Goal: Task Accomplishment & Management: Use online tool/utility

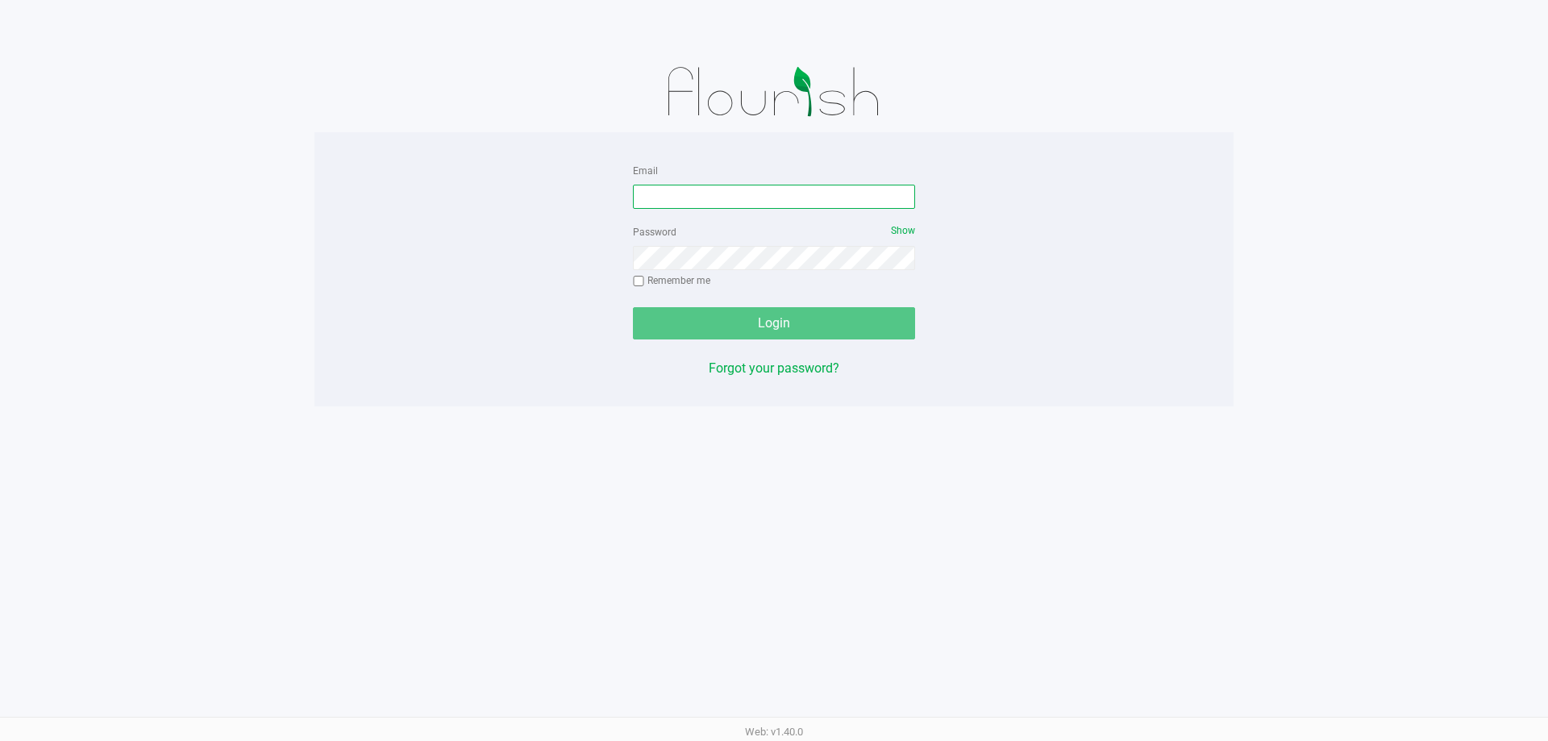
click at [723, 202] on input "Email" at bounding box center [774, 197] width 282 height 24
type input "mmayer@liveparallel.com"
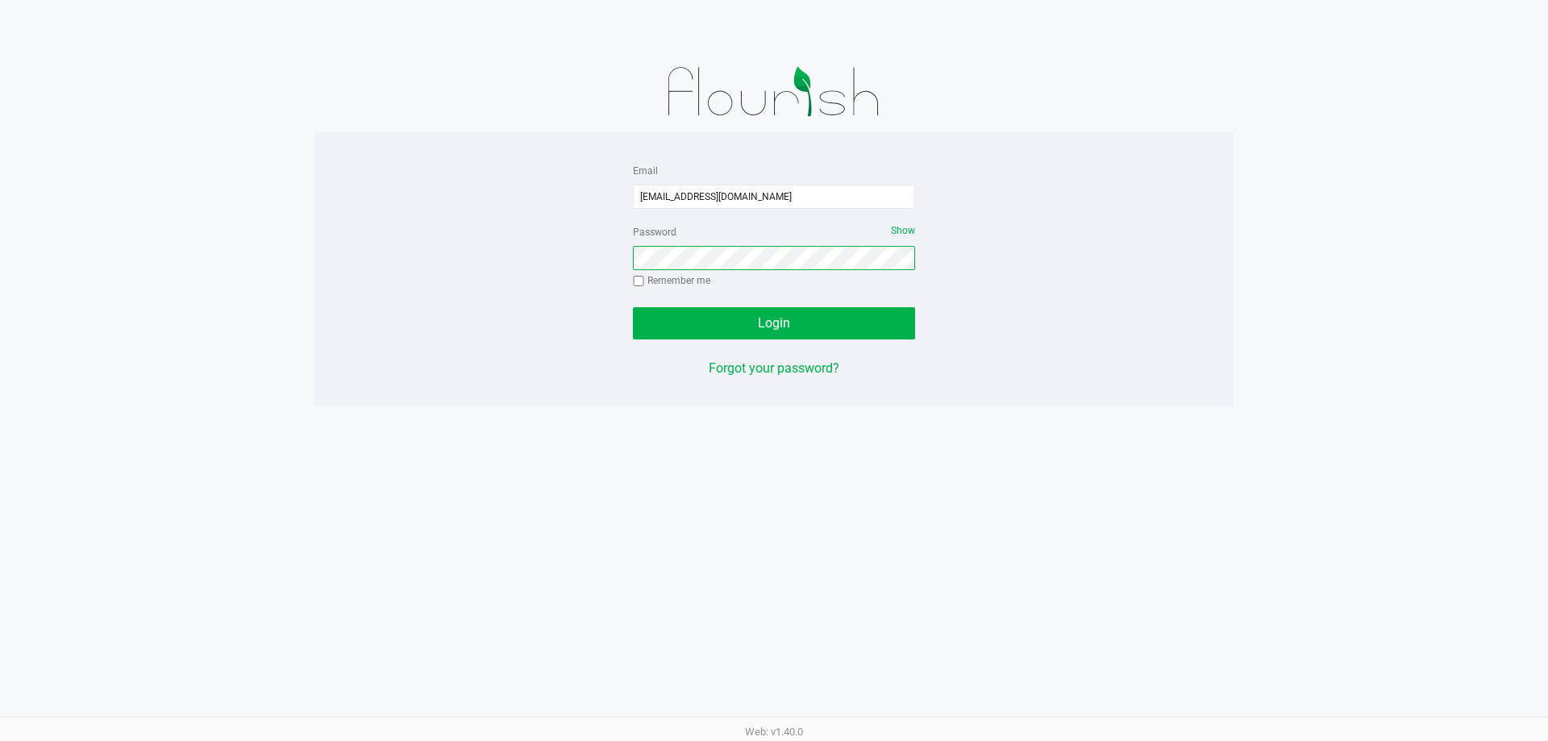
click at [633, 307] on button "Login" at bounding box center [774, 323] width 282 height 32
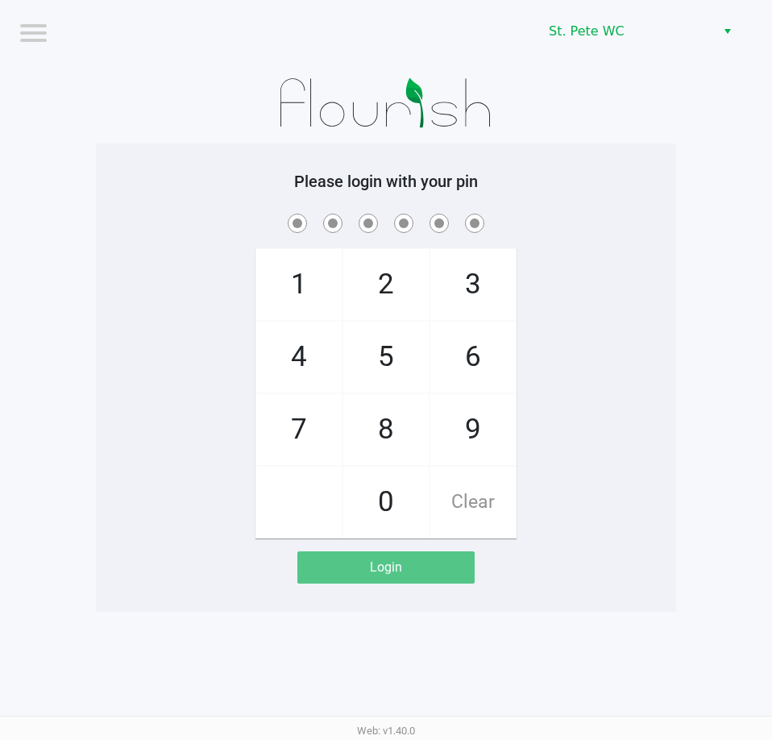
click at [151, 214] on span at bounding box center [386, 222] width 556 height 25
drag, startPoint x: 139, startPoint y: 315, endPoint x: 128, endPoint y: 299, distance: 19.7
click at [139, 314] on div "1 4 7 2 5 8 0 3 6 9 Clear" at bounding box center [386, 374] width 581 height 328
checkbox input "true"
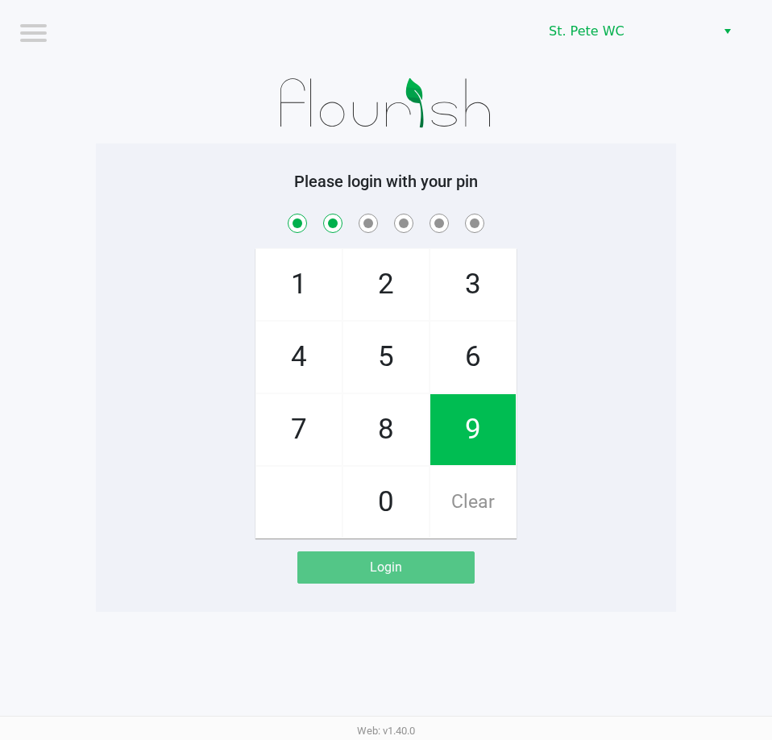
checkbox input "true"
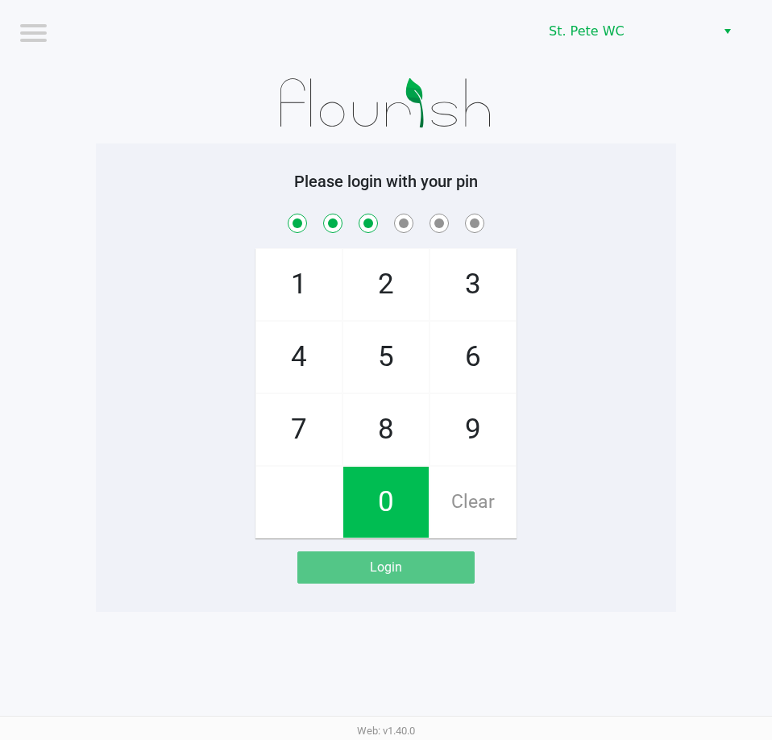
checkbox input "true"
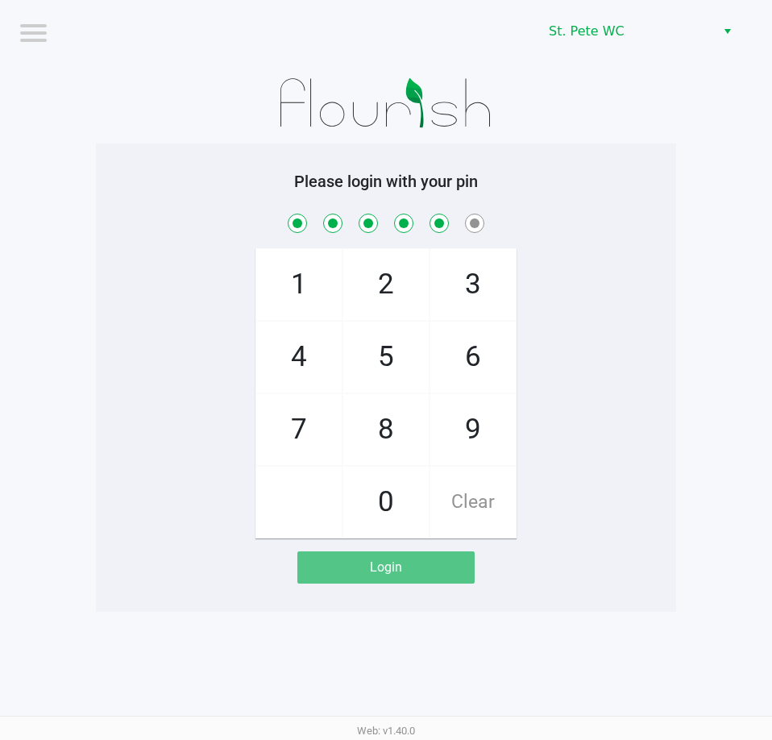
checkbox input "true"
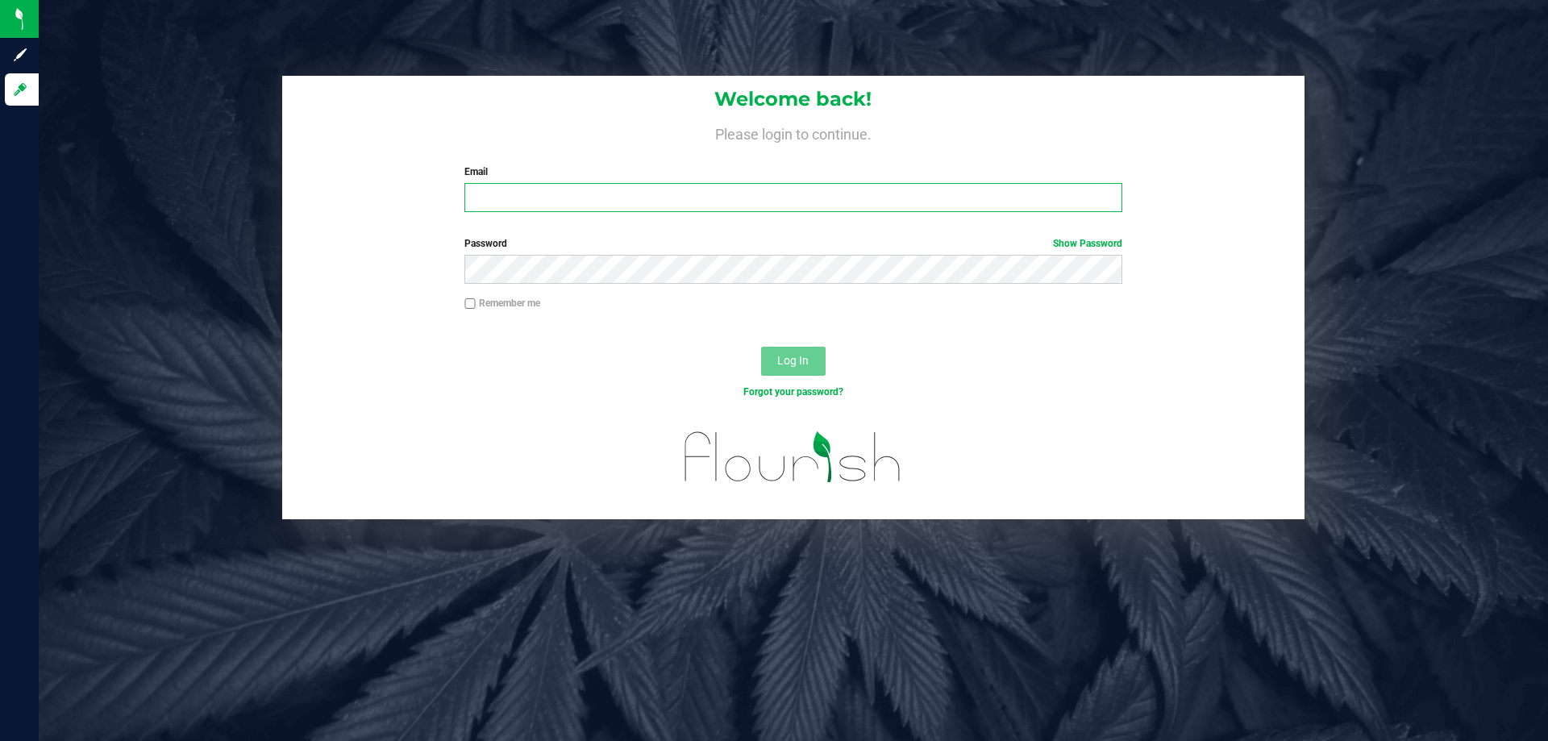
click at [640, 199] on input "Email" at bounding box center [792, 197] width 657 height 29
type input "[EMAIL_ADDRESS][DOMAIN_NAME]"
click at [761, 347] on button "Log In" at bounding box center [793, 361] width 65 height 29
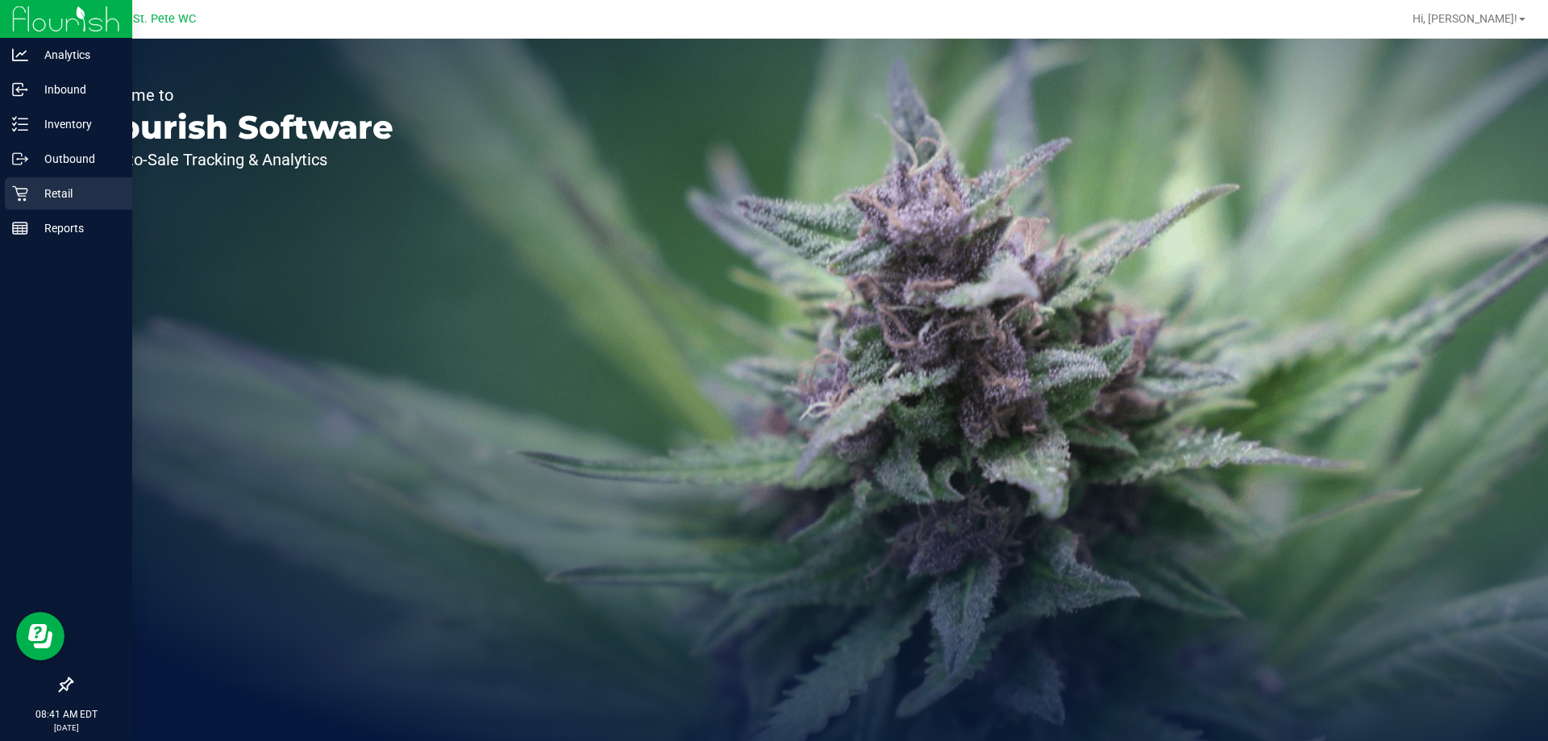
click at [44, 198] on p "Retail" at bounding box center [76, 193] width 97 height 19
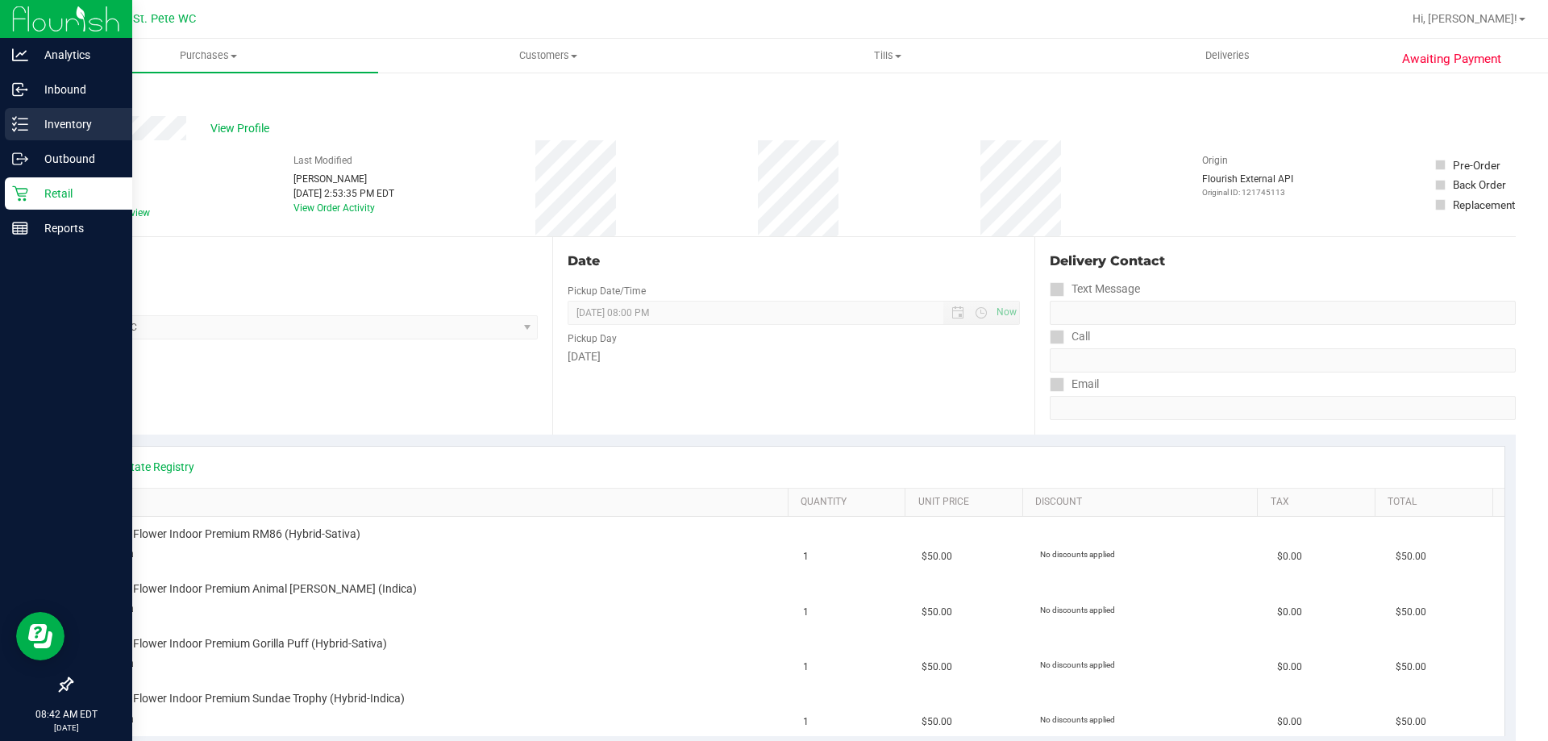
click at [35, 111] on div "Inventory" at bounding box center [68, 124] width 127 height 32
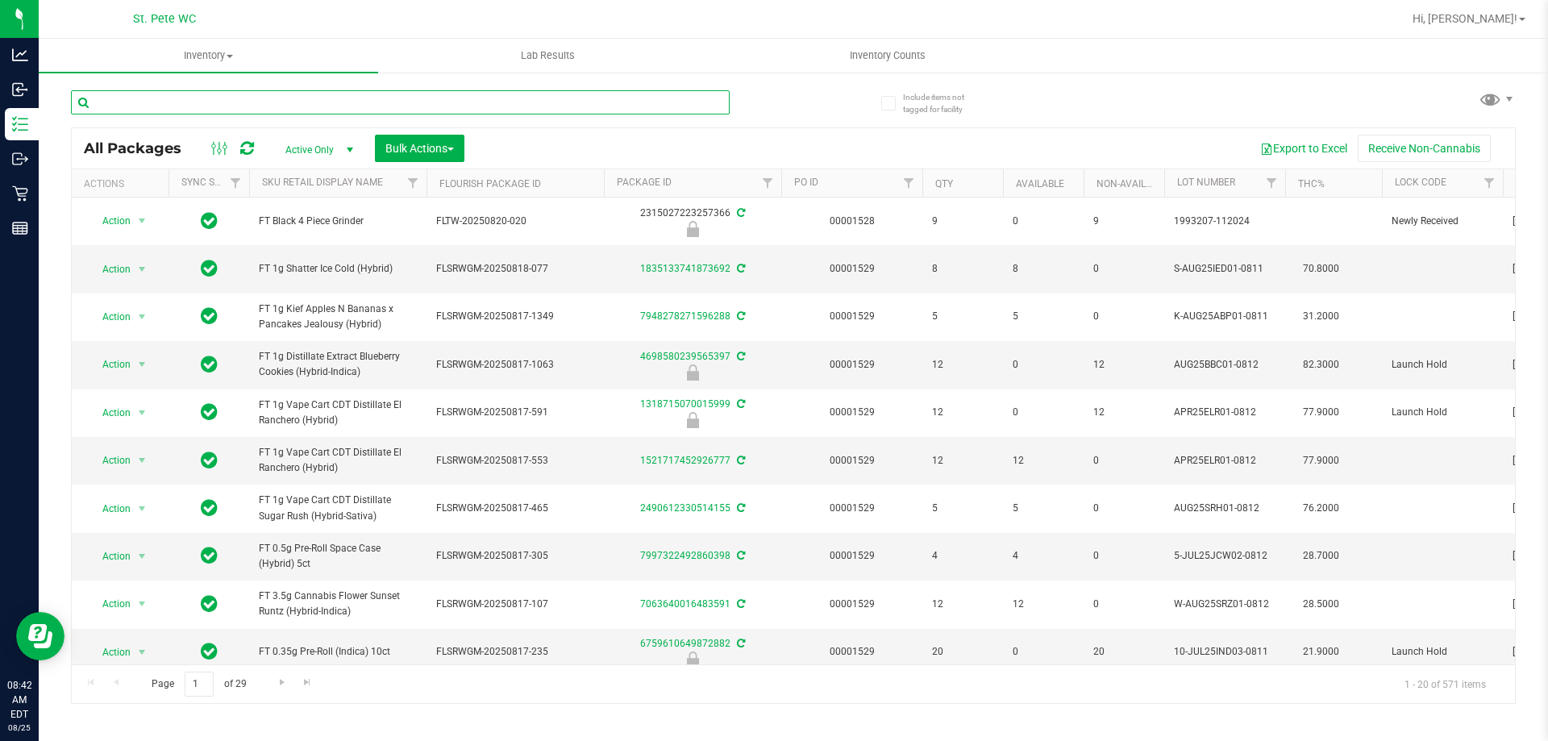
click at [288, 103] on input "text" at bounding box center [400, 102] width 659 height 24
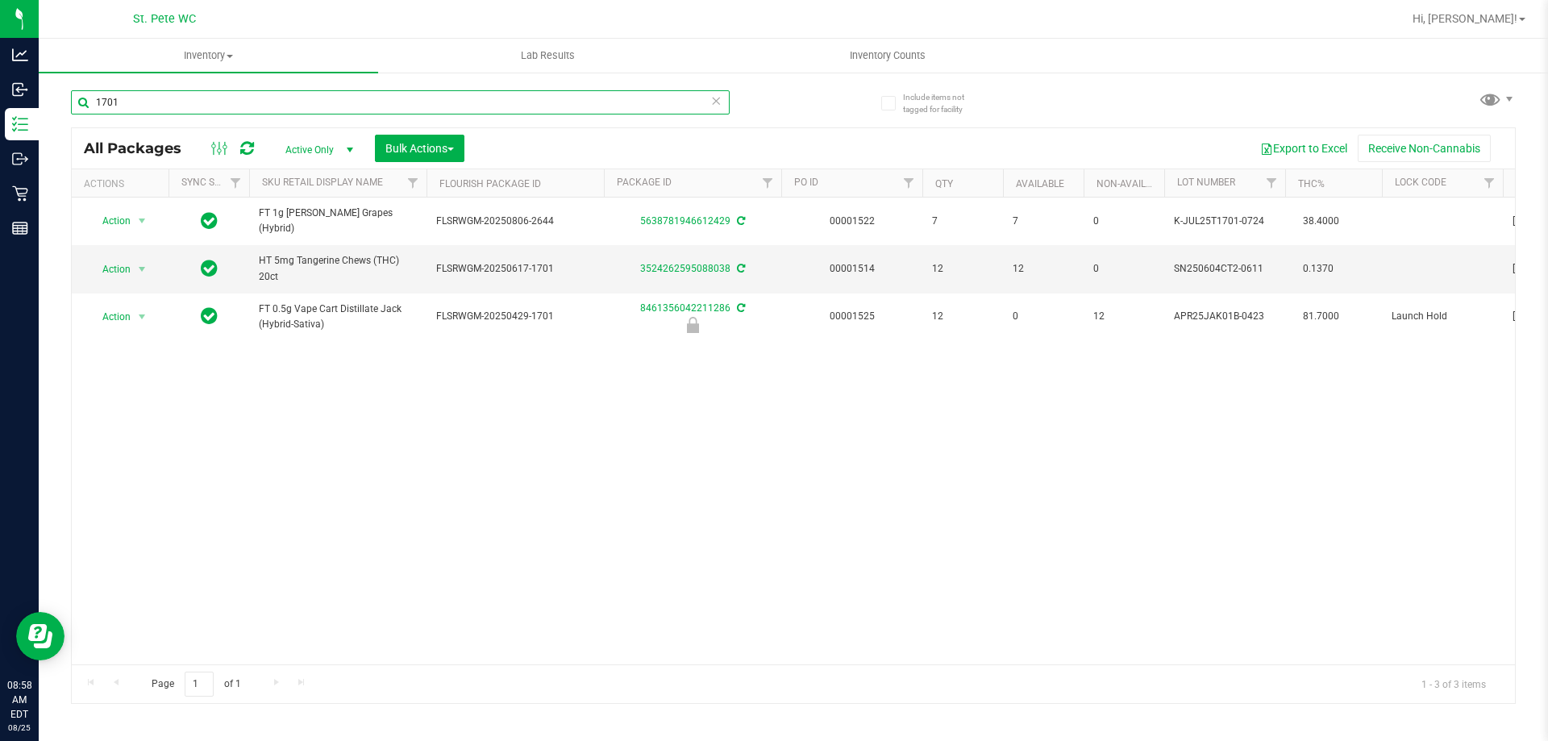
type input "1701"
